Goal: Information Seeking & Learning: Understand process/instructions

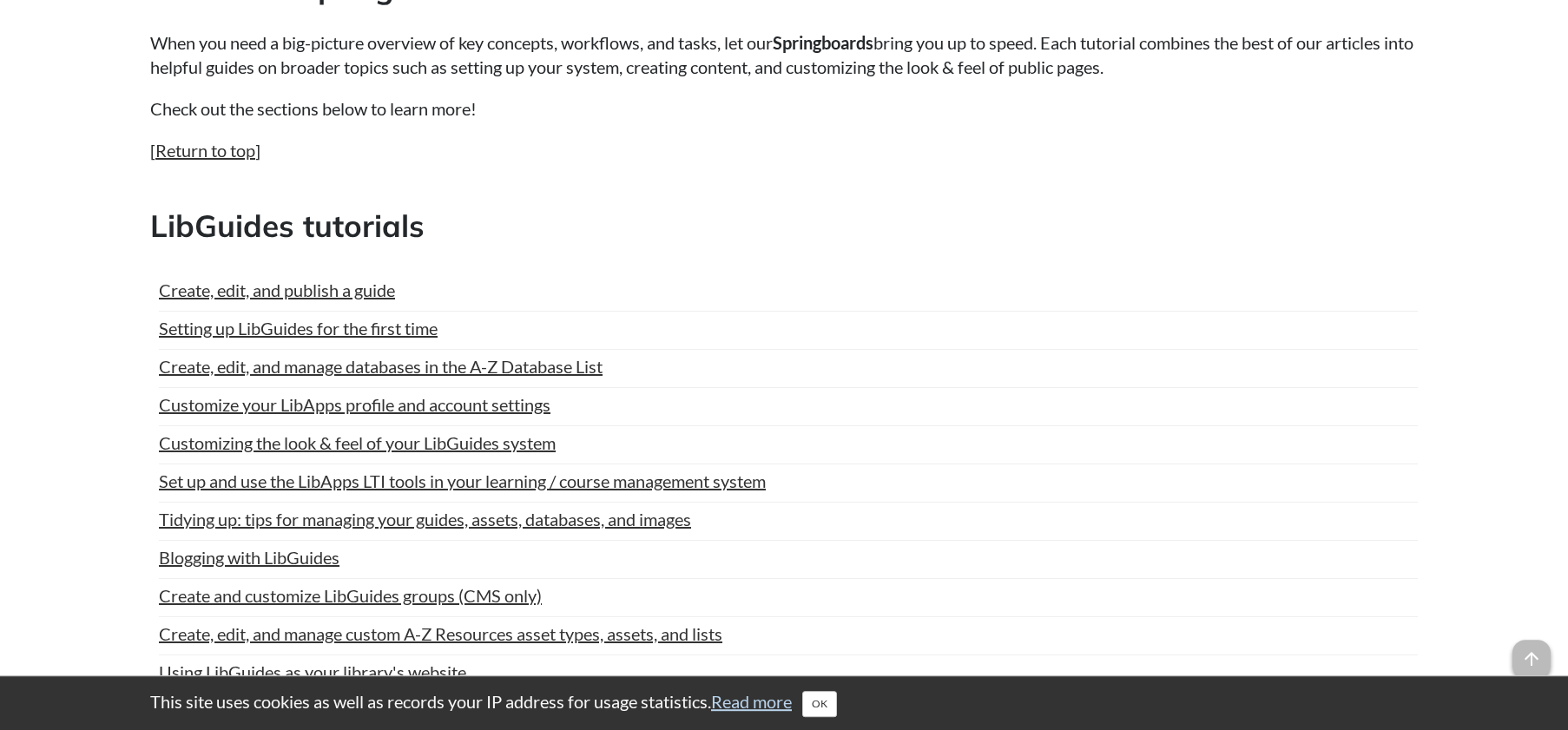
scroll to position [619, 0]
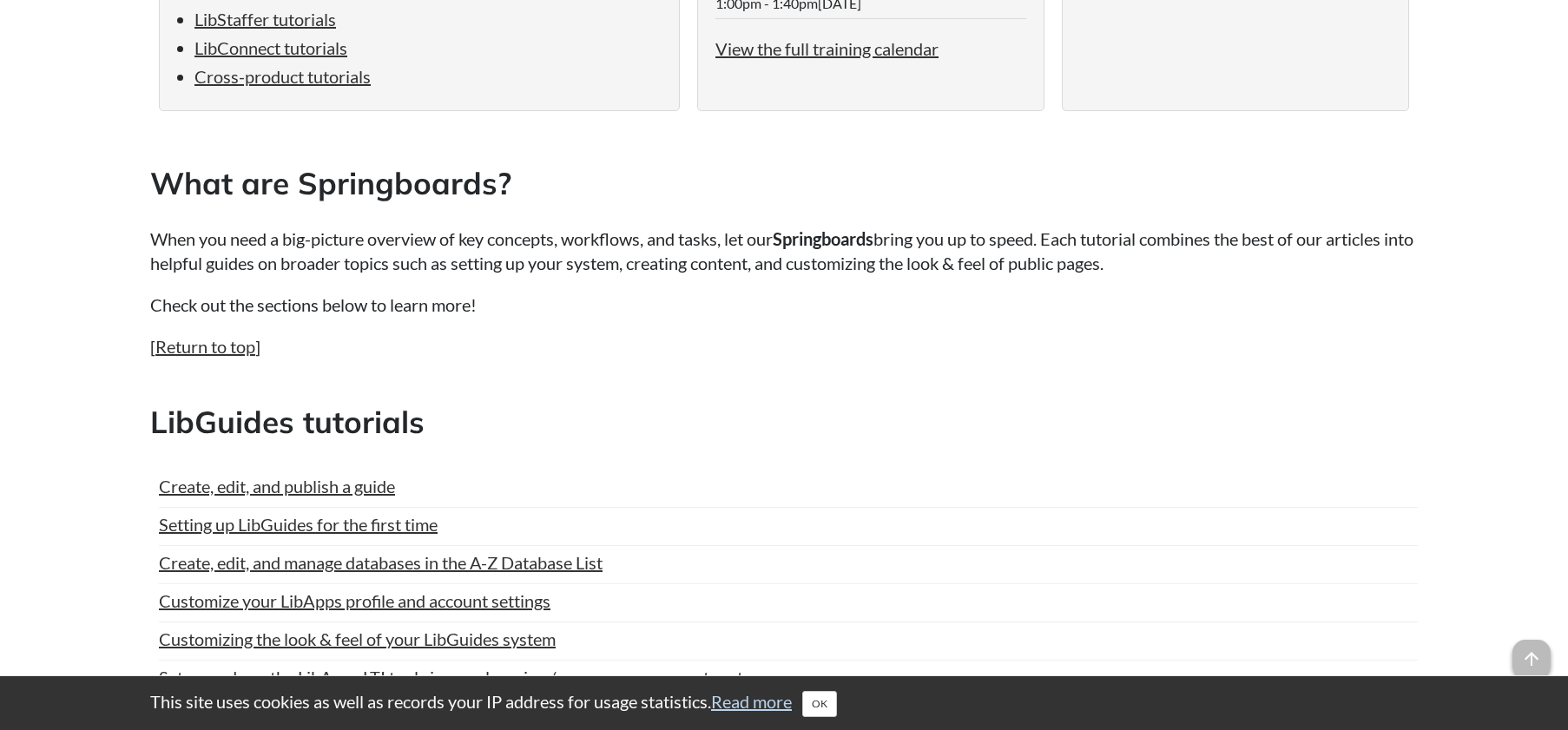
drag, startPoint x: 1228, startPoint y: 450, endPoint x: 1225, endPoint y: 467, distance: 17.3
click at [1229, 444] on h2 "LibGuides tutorials" at bounding box center [784, 422] width 1268 height 43
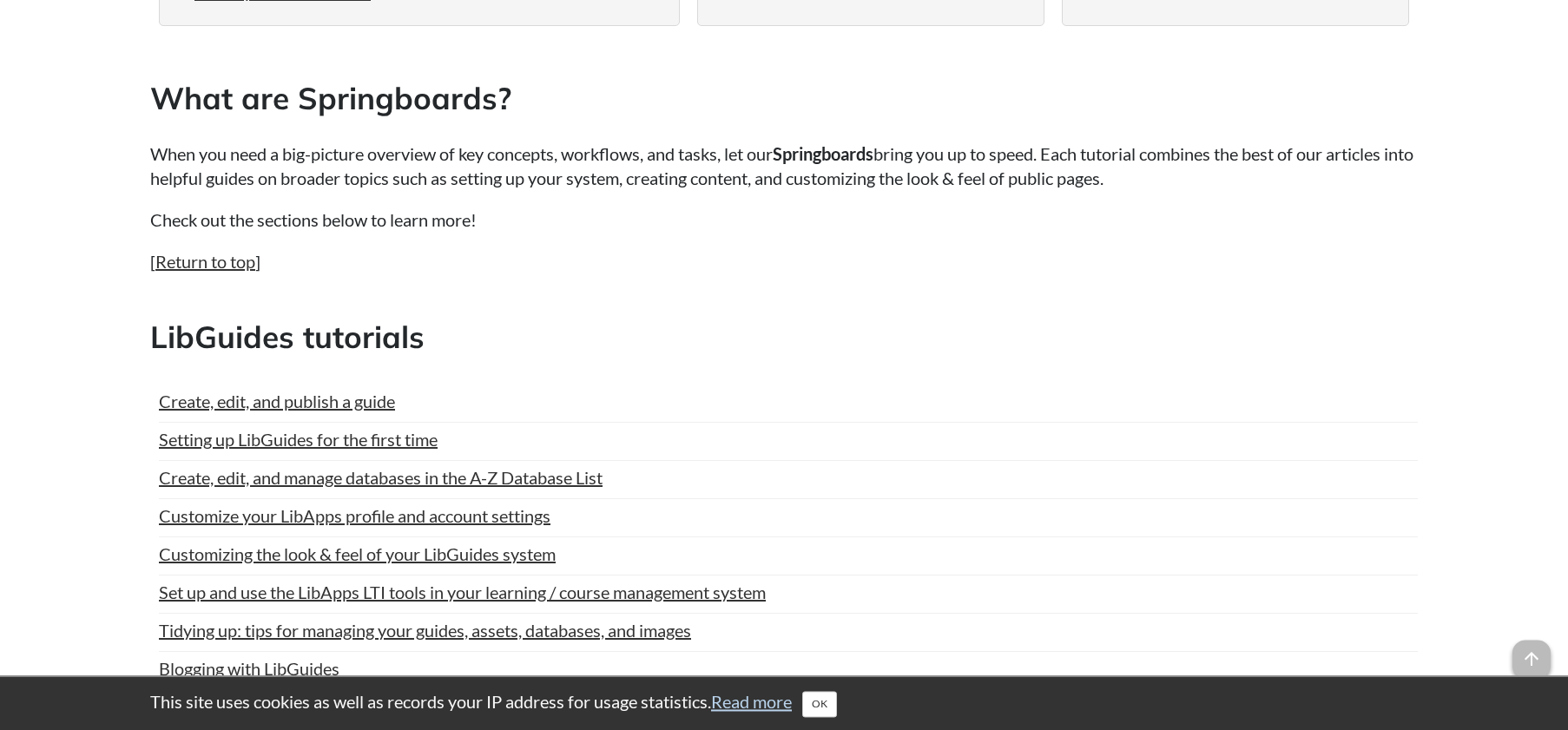
scroll to position [708, 0]
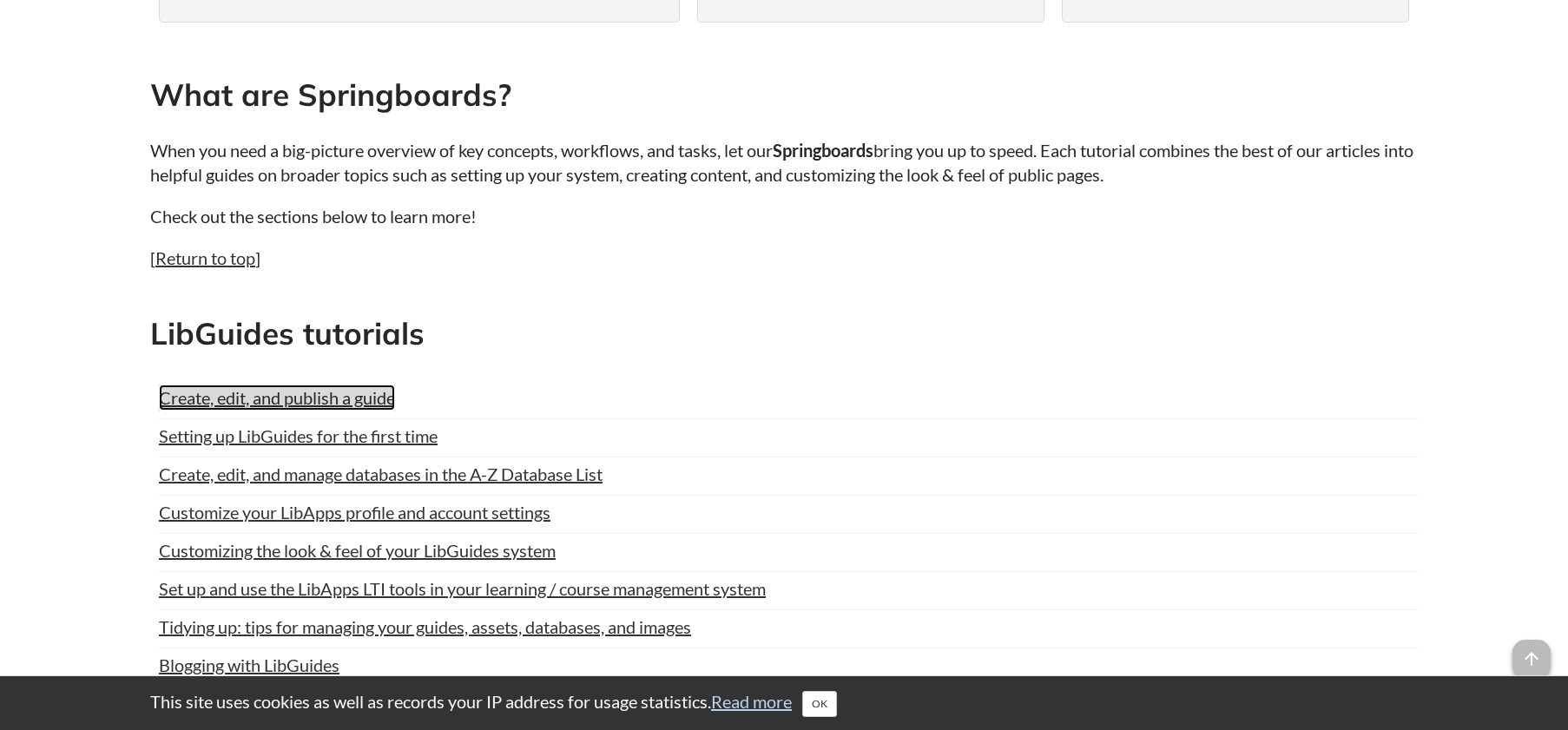
click at [353, 411] on link "Create, edit, and publish a guide" at bounding box center [276, 398] width 236 height 26
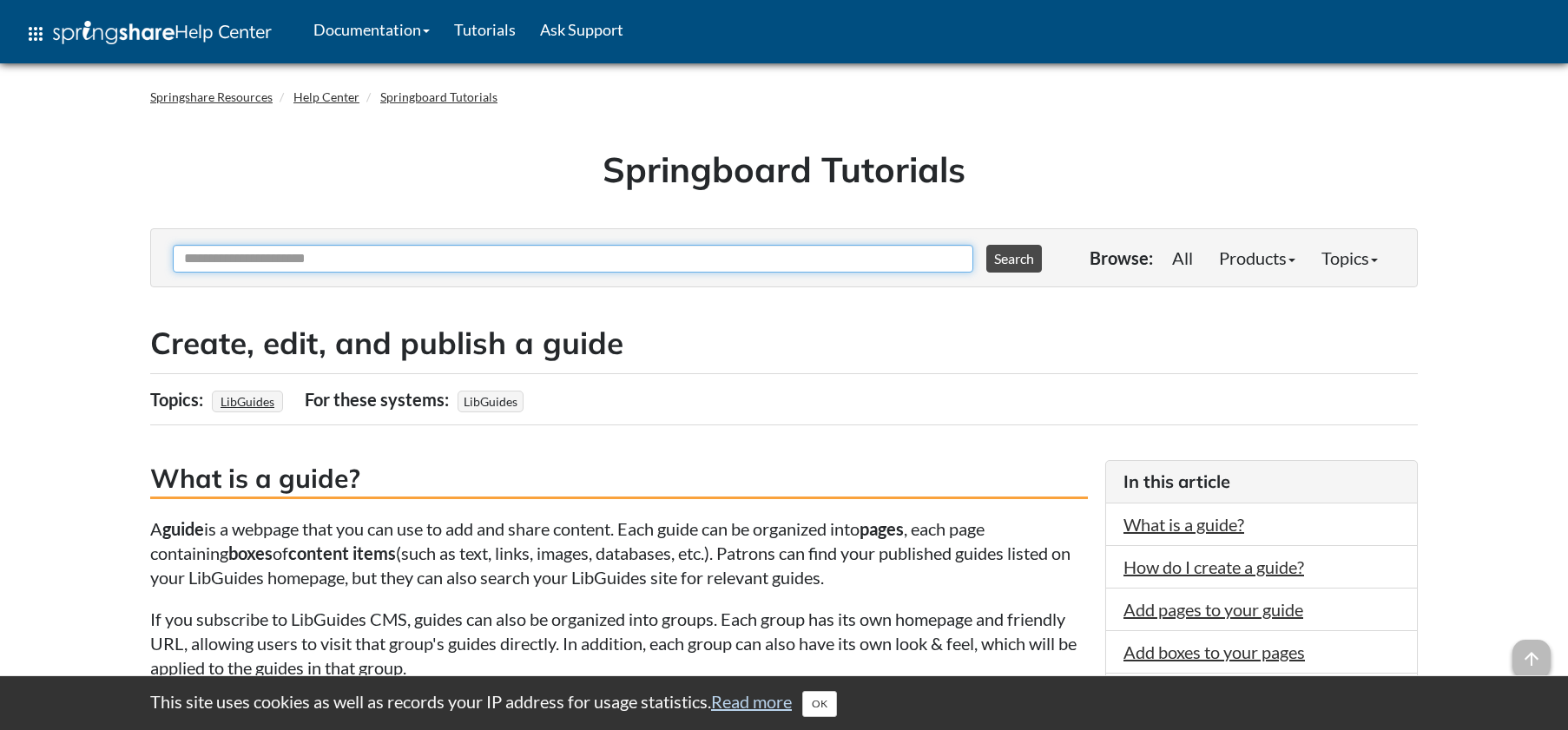
click at [757, 258] on input "Ask Another Question" at bounding box center [572, 258] width 800 height 28
type input "**********"
click at [986, 244] on button "Search" at bounding box center [1014, 258] width 56 height 28
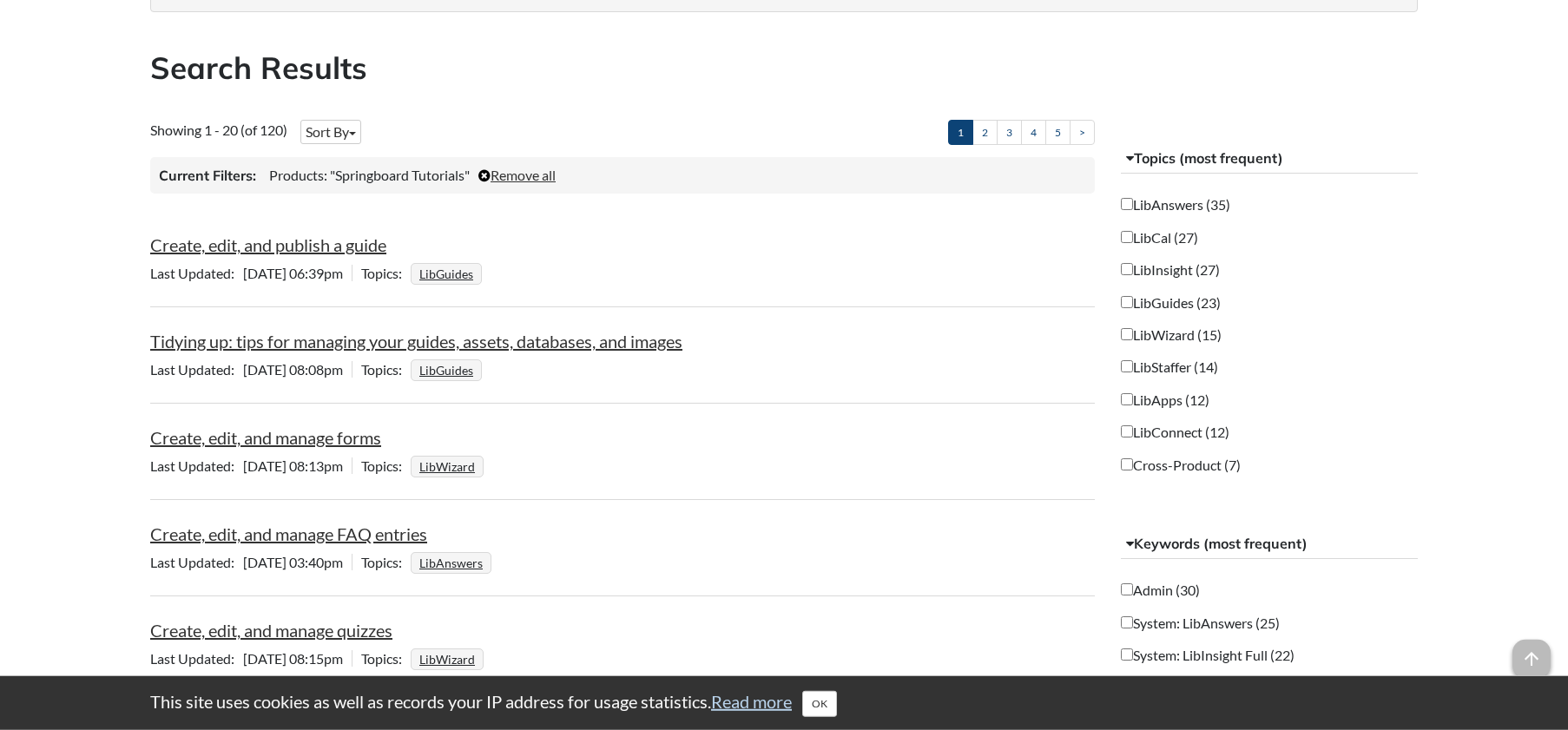
scroll to position [265, 0]
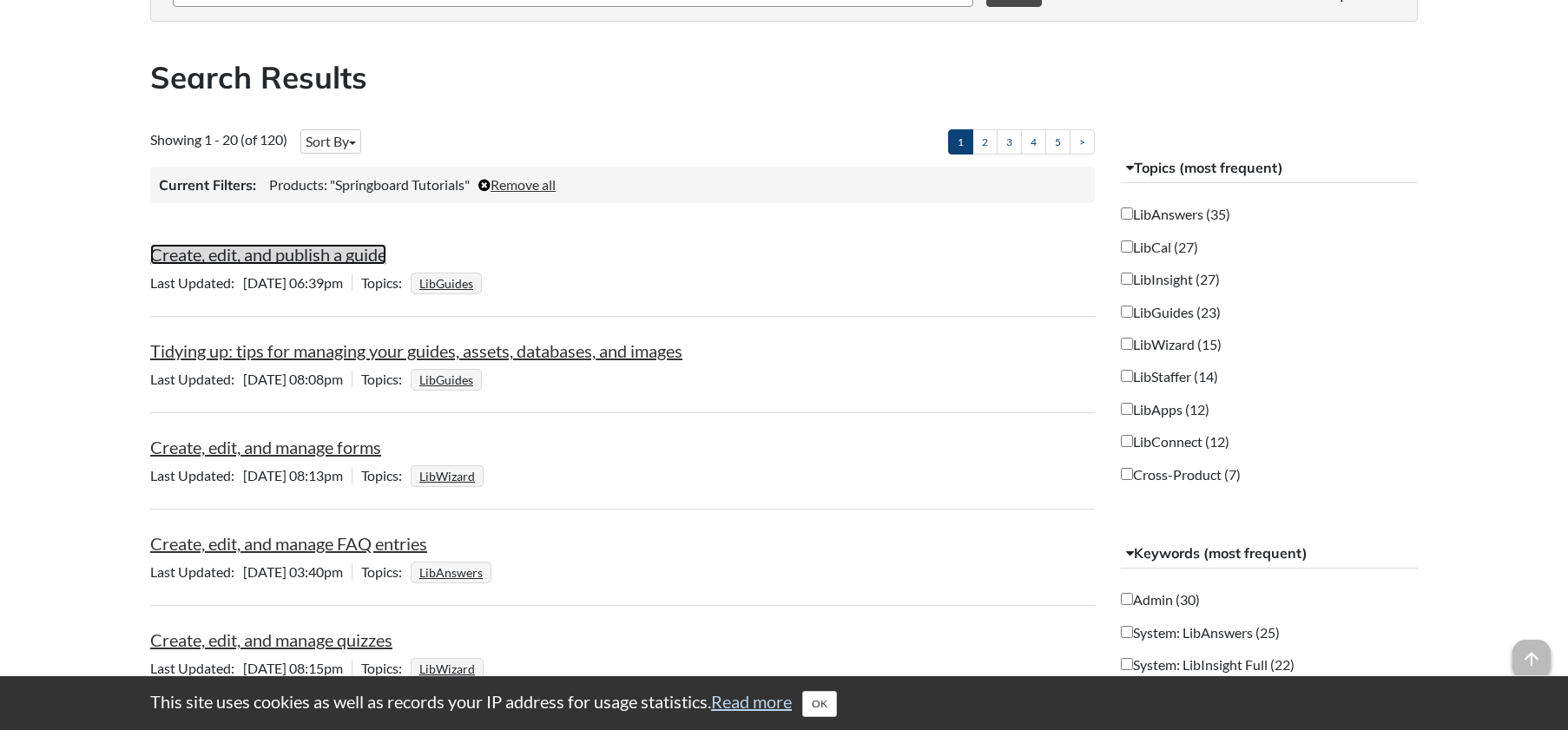
click at [334, 254] on link "Create, edit, and publish a guide" at bounding box center [267, 254] width 236 height 21
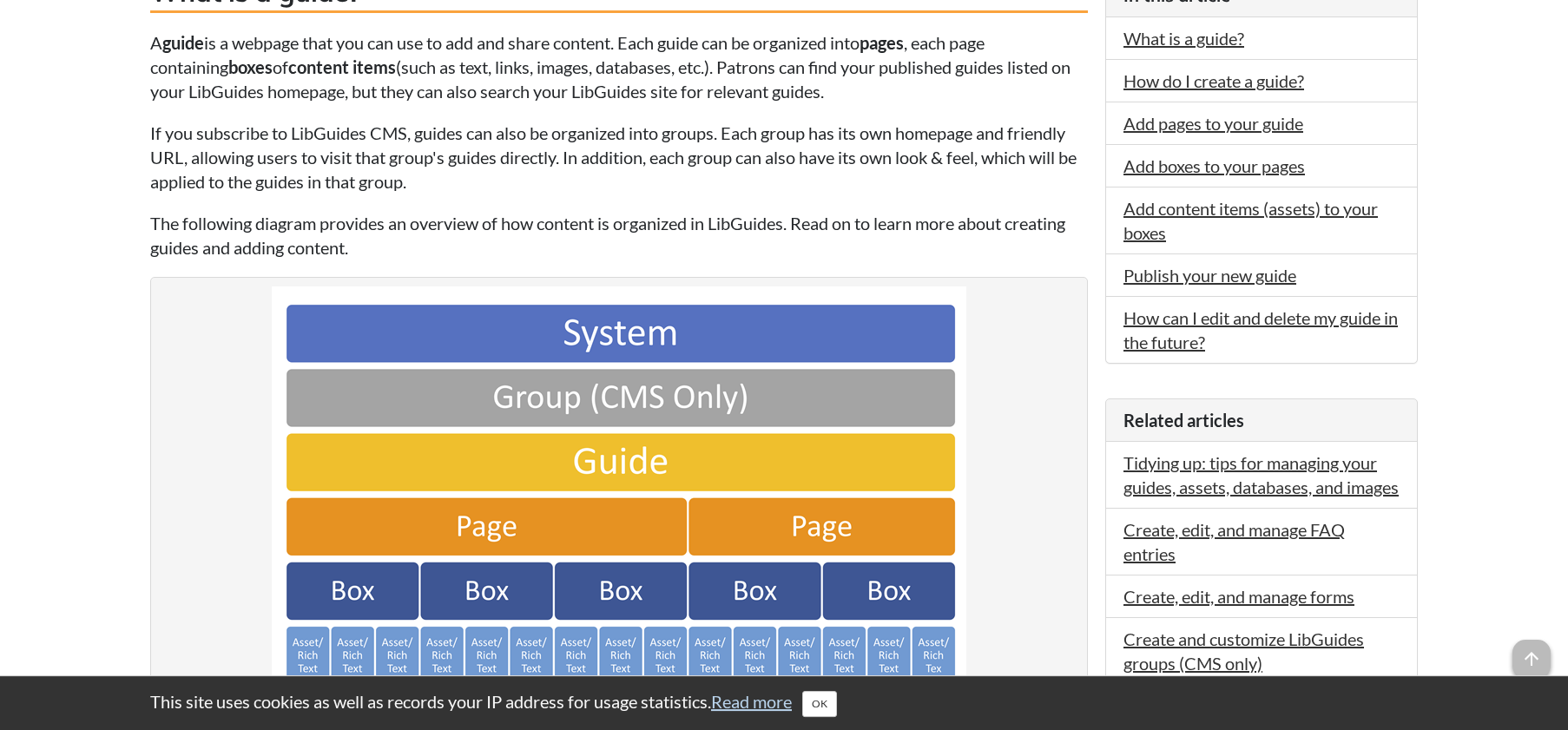
scroll to position [531, 0]
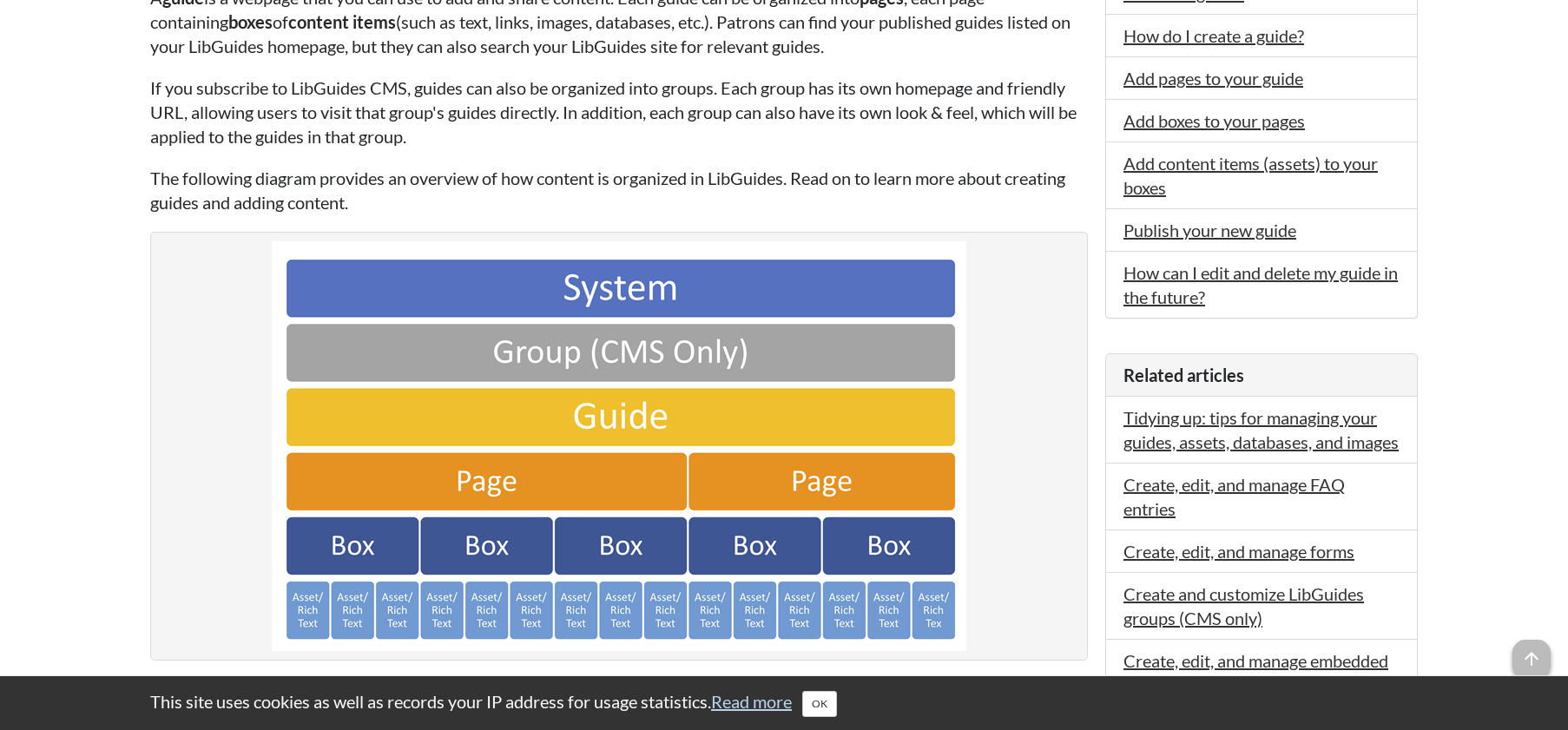
click at [756, 412] on img at bounding box center [619, 445] width 695 height 410
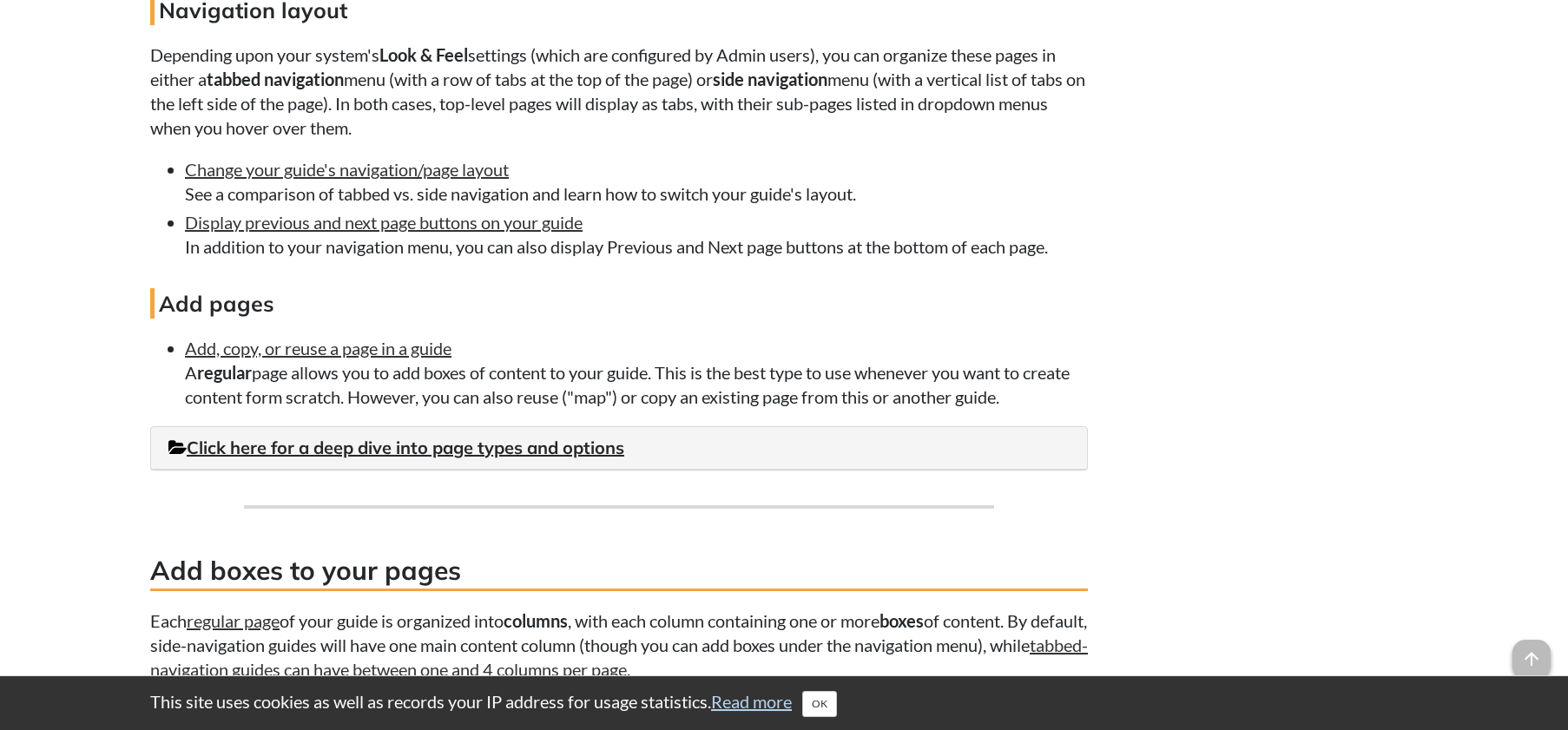
scroll to position [2213, 0]
